Goal: Task Accomplishment & Management: Manage account settings

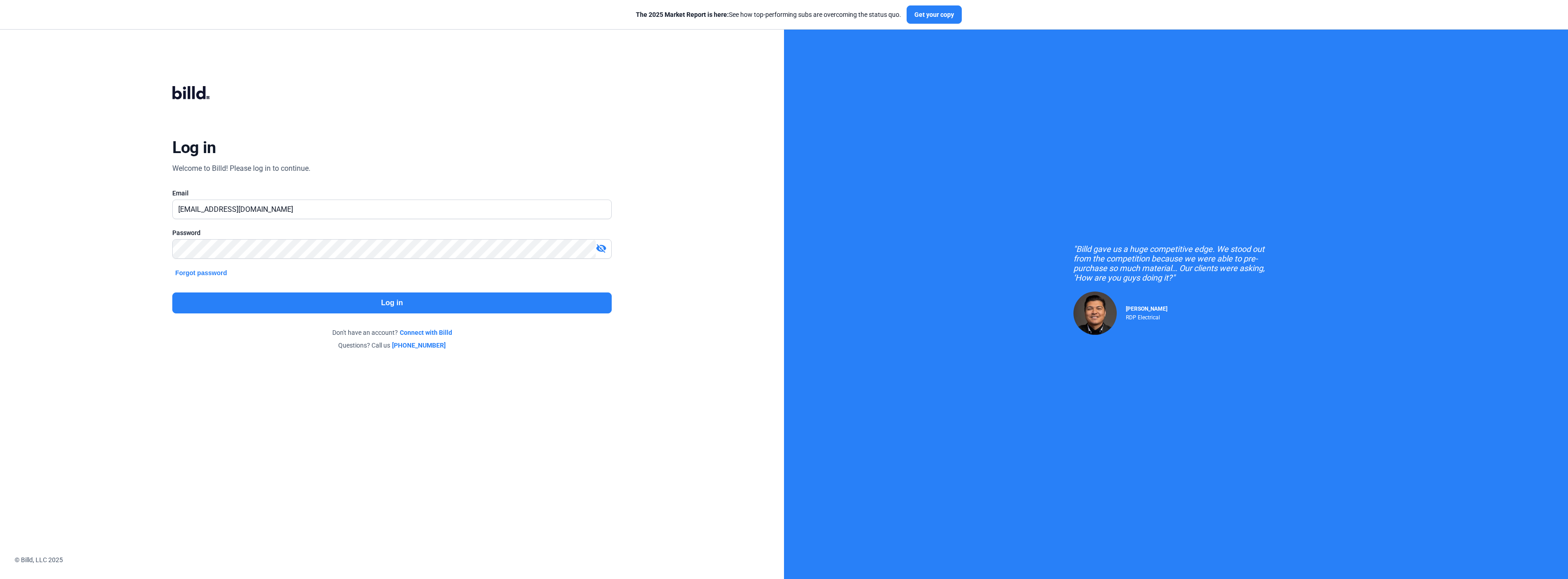
click at [397, 307] on button "Log in" at bounding box center [391, 303] width 439 height 21
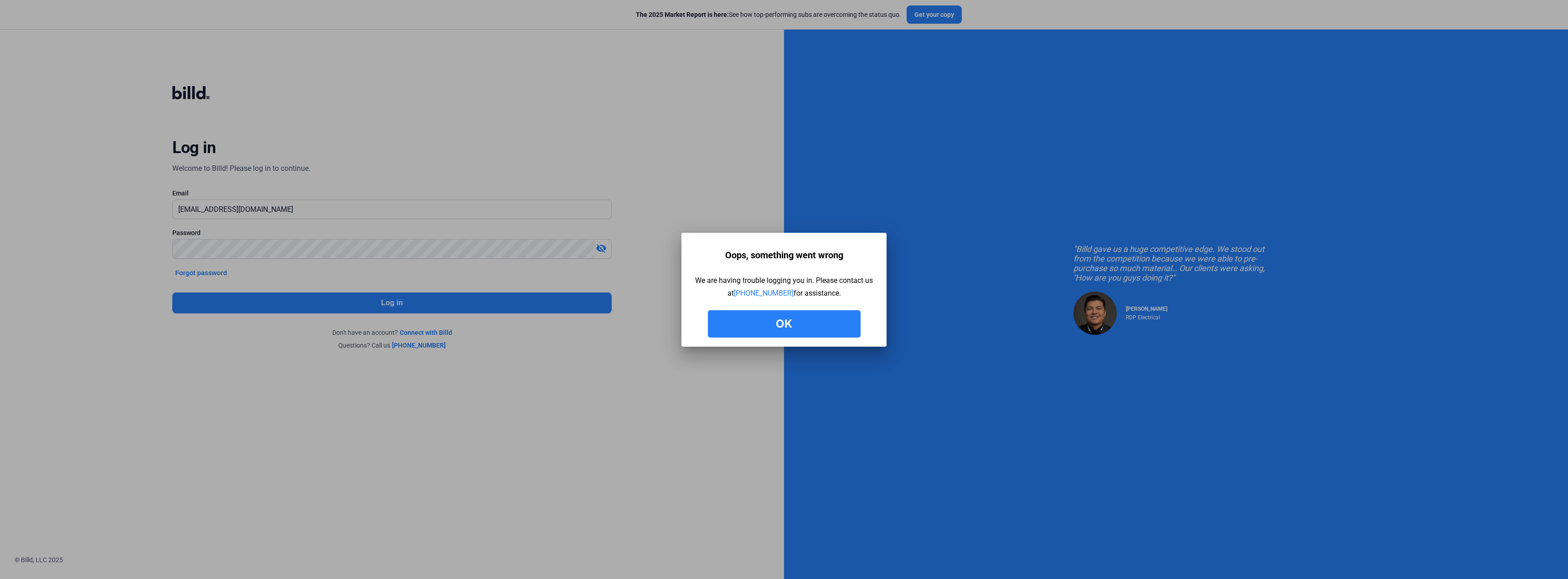
click at [518, 64] on div at bounding box center [784, 290] width 1568 height 579
